Goal: Task Accomplishment & Management: Use online tool/utility

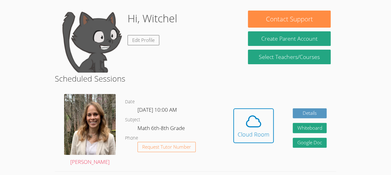
scroll to position [49, 0]
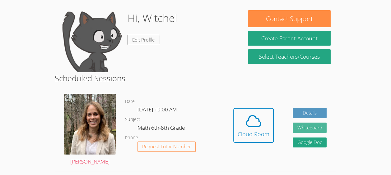
click at [312, 129] on button "Whiteboard" at bounding box center [309, 128] width 34 height 10
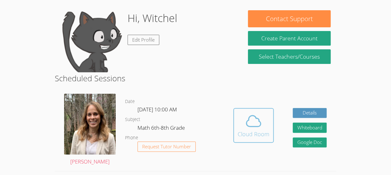
click at [255, 118] on icon at bounding box center [253, 121] width 14 height 11
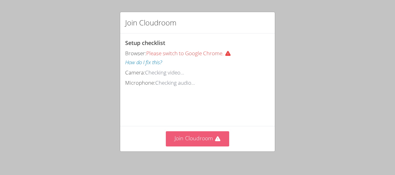
click at [188, 145] on button "Join Cloudroom" at bounding box center [198, 138] width 64 height 15
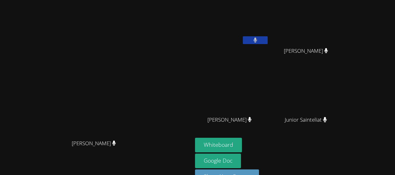
click at [268, 39] on button at bounding box center [255, 40] width 25 height 8
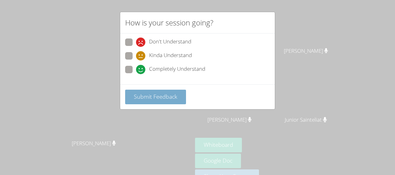
click at [147, 99] on span "Submit Feedback" at bounding box center [156, 96] width 44 height 7
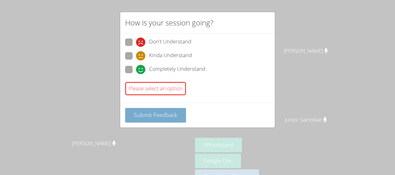
click at [156, 115] on span "Submit Feedback" at bounding box center [156, 114] width 44 height 7
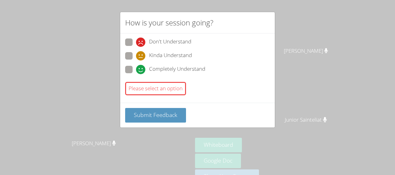
click at [161, 68] on span "Completely Understand" at bounding box center [177, 69] width 56 height 9
click at [141, 68] on input "Completely Understand" at bounding box center [138, 68] width 5 height 5
radio input "true"
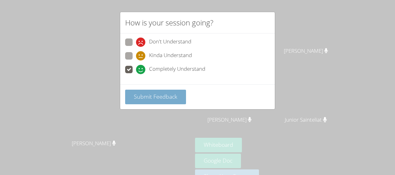
click at [151, 101] on button "Submit Feedback" at bounding box center [155, 97] width 61 height 15
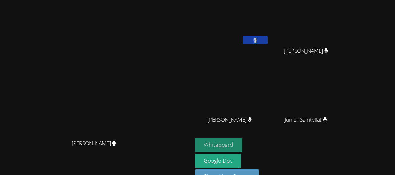
click at [242, 145] on button "Whiteboard" at bounding box center [218, 145] width 47 height 15
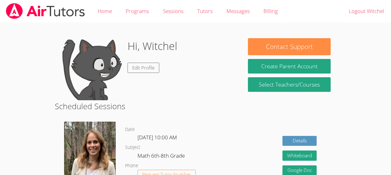
scroll to position [49, 0]
